Goal: Book appointment/travel/reservation

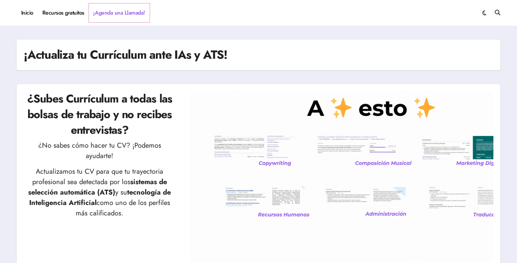
click at [133, 12] on link "¡Agenda una Llamada!" at bounding box center [119, 12] width 61 height 19
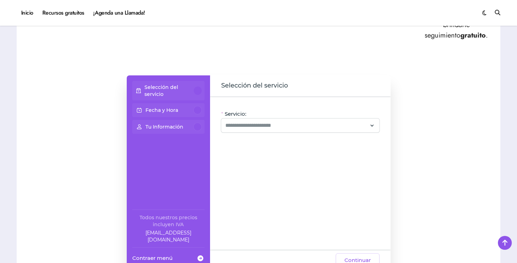
scroll to position [379, 0]
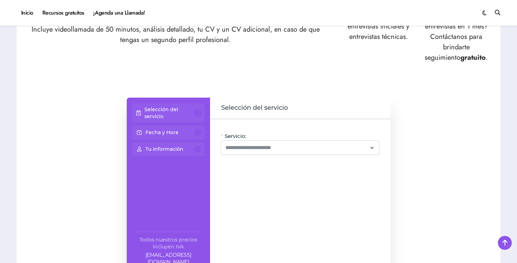
click at [199, 112] on div at bounding box center [198, 113] width 8 height 8
click at [259, 153] on div at bounding box center [300, 148] width 158 height 14
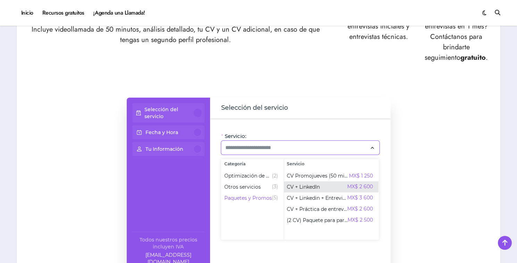
click at [312, 186] on span "CV + LinkedIn" at bounding box center [303, 186] width 33 height 7
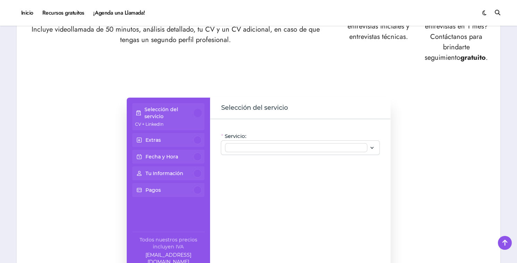
type input "**********"
click at [199, 116] on div at bounding box center [198, 113] width 8 height 8
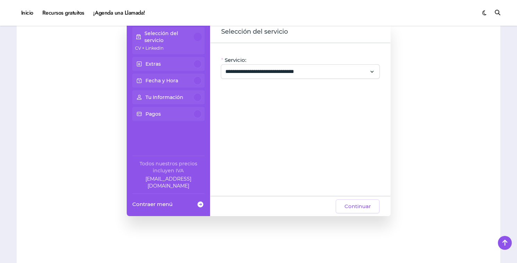
scroll to position [455, 0]
click at [194, 64] on div at bounding box center [197, 64] width 8 height 8
click at [196, 91] on div "Fecha y Hora" at bounding box center [168, 98] width 72 height 14
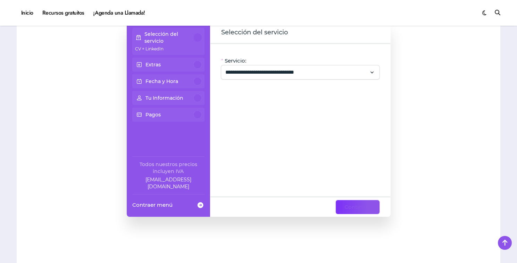
click at [358, 211] on span "Continuar" at bounding box center [357, 207] width 26 height 8
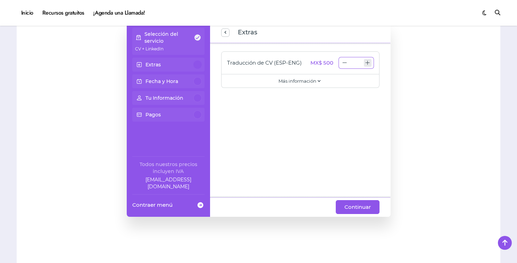
type input "*"
click at [370, 64] on icon "increase number" at bounding box center [368, 63] width 8 height 8
click at [351, 205] on span "Continuar" at bounding box center [357, 207] width 26 height 8
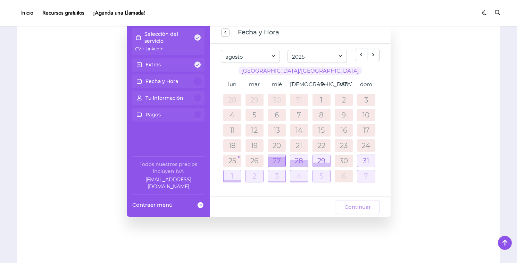
click at [273, 162] on div at bounding box center [276, 162] width 17 height 10
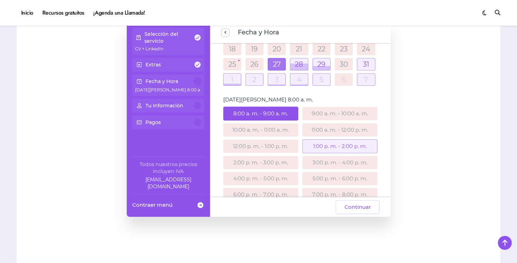
scroll to position [113, 0]
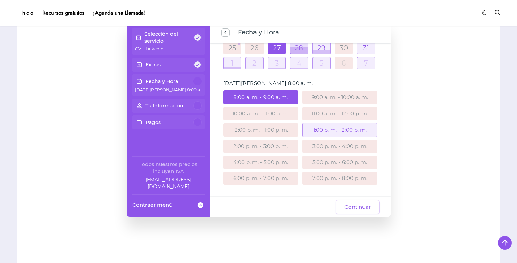
click at [298, 49] on div at bounding box center [298, 50] width 17 height 7
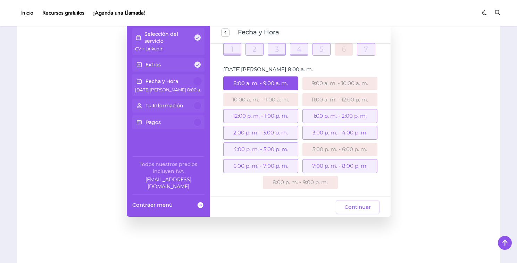
scroll to position [127, 0]
click at [333, 166] on div "7:00 p. m. - 8:00 p. m." at bounding box center [339, 166] width 75 height 14
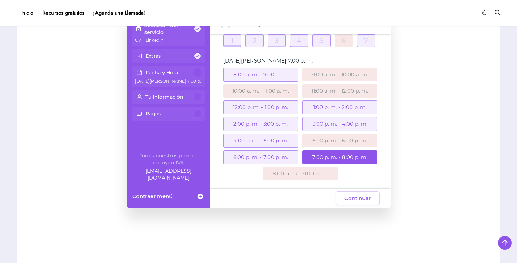
scroll to position [465, 0]
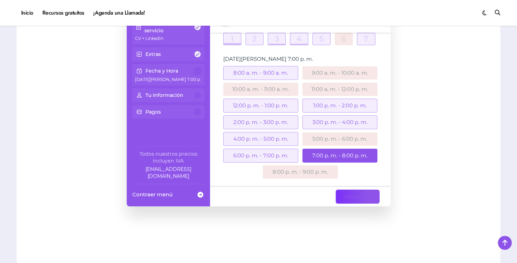
click at [353, 197] on span "Continuar" at bounding box center [357, 196] width 26 height 8
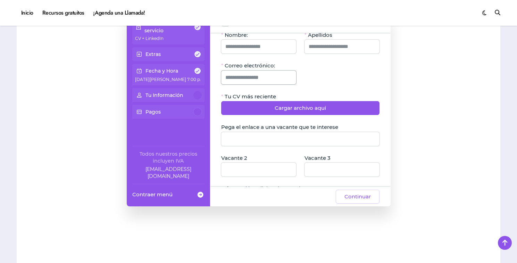
scroll to position [0, 0]
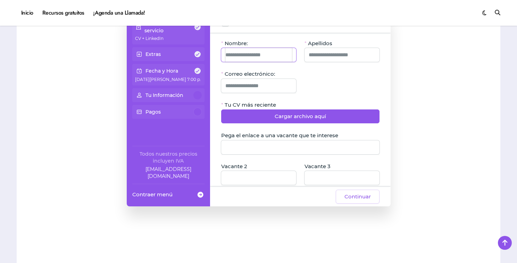
click at [249, 55] on input "Nombre:" at bounding box center [258, 55] width 67 height 14
type input "*****"
type input "******"
click at [245, 84] on input "Correo electrónico:" at bounding box center [258, 86] width 67 height 14
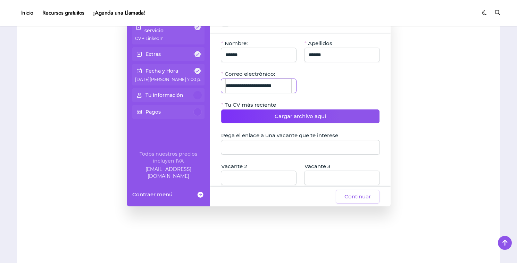
type input "**********"
click at [301, 120] on span "Cargar archivo aquí" at bounding box center [300, 116] width 51 height 8
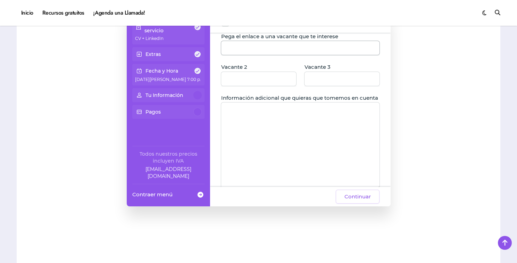
scroll to position [136, 0]
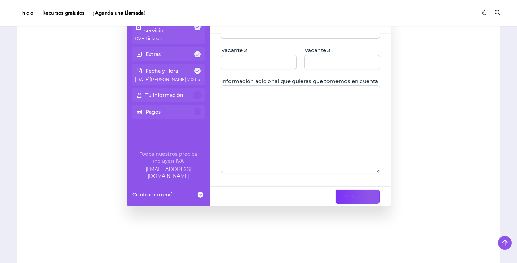
click at [364, 195] on span "Continuar" at bounding box center [357, 196] width 26 height 8
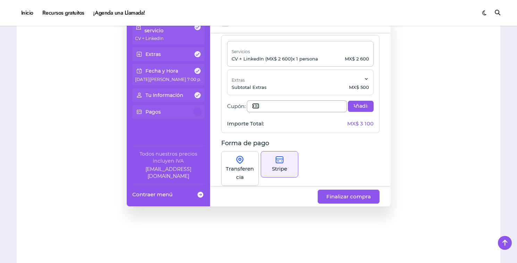
scroll to position [14, 0]
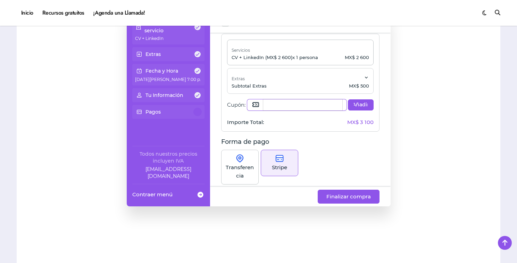
click at [280, 108] on input "Cupón:" at bounding box center [302, 104] width 79 height 11
paste input "**********"
click at [356, 103] on span "Añadir" at bounding box center [361, 104] width 14 height 7
click at [359, 107] on span "Añadir" at bounding box center [361, 104] width 14 height 7
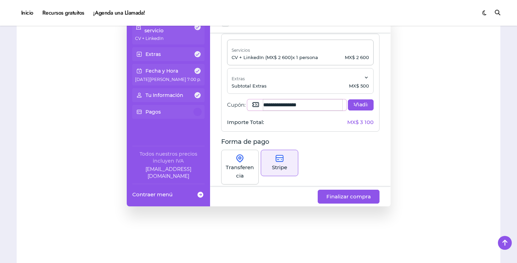
click at [266, 105] on input "**********" at bounding box center [302, 104] width 79 height 11
click at [360, 107] on span "Añadir" at bounding box center [361, 104] width 14 height 7
click at [305, 105] on input "**********" at bounding box center [302, 104] width 79 height 11
click at [350, 108] on button "Añadir" at bounding box center [360, 104] width 25 height 11
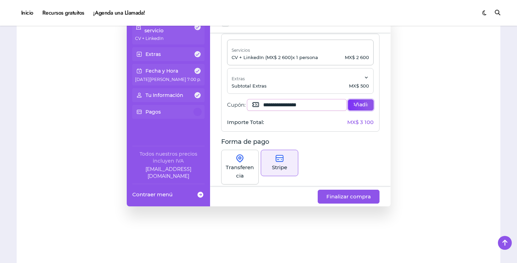
type input "**********"
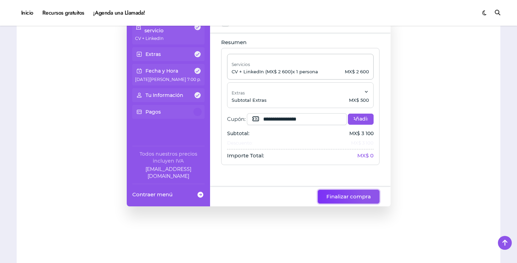
click at [344, 195] on span "Finalizar compra" at bounding box center [348, 196] width 44 height 8
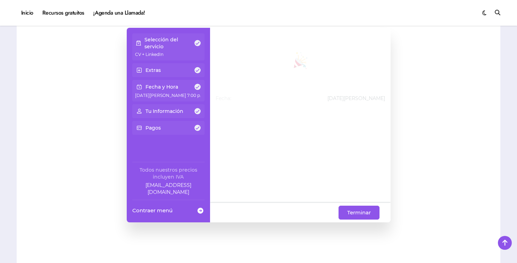
scroll to position [447, 0]
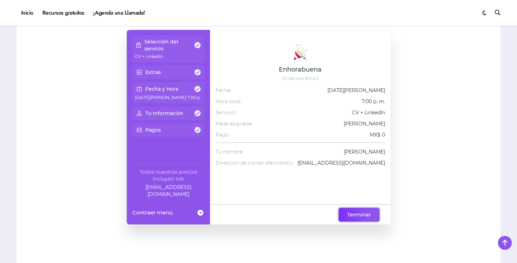
click at [359, 214] on span "Terminar" at bounding box center [359, 214] width 24 height 8
